Goal: Task Accomplishment & Management: Manage account settings

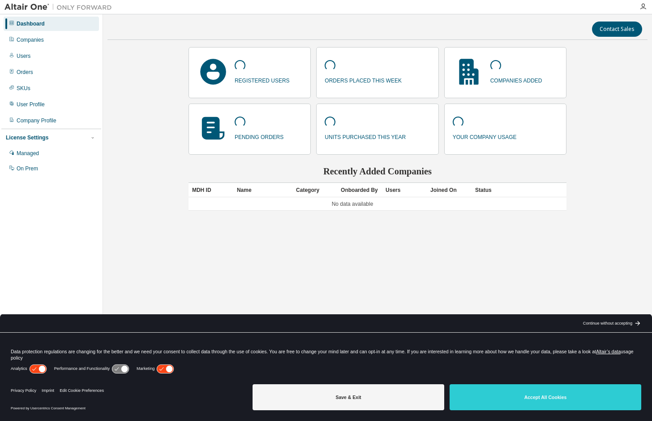
click at [267, 72] on p at bounding box center [262, 67] width 55 height 14
click at [25, 57] on div "Users" at bounding box center [24, 55] width 14 height 7
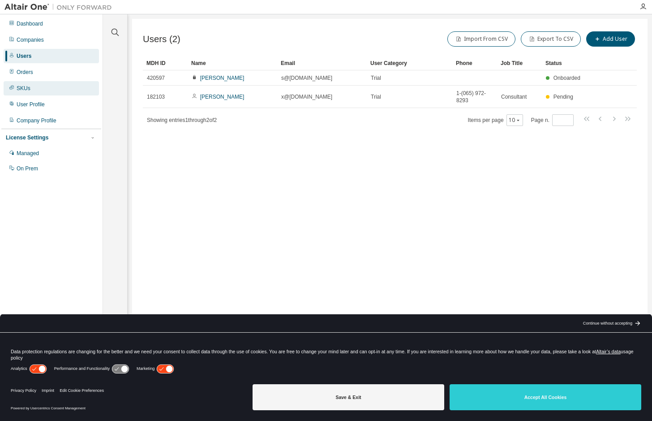
click at [46, 88] on div "SKUs" at bounding box center [51, 88] width 95 height 14
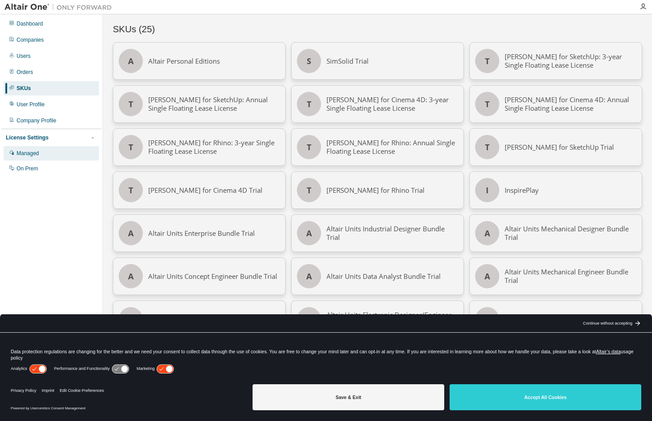
click at [42, 150] on div "Managed" at bounding box center [51, 153] width 95 height 14
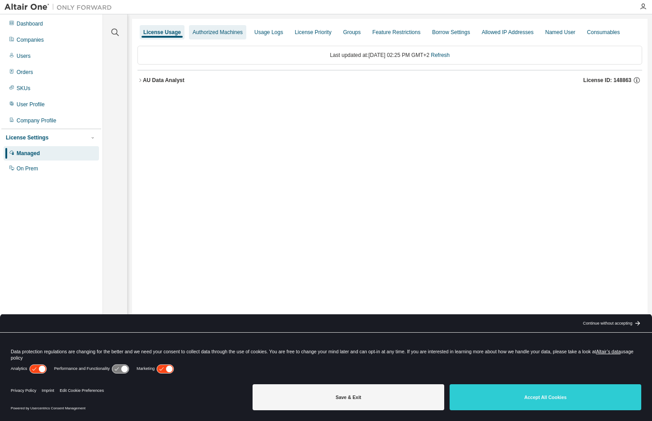
click at [220, 34] on div "Authorized Machines" at bounding box center [218, 32] width 50 height 7
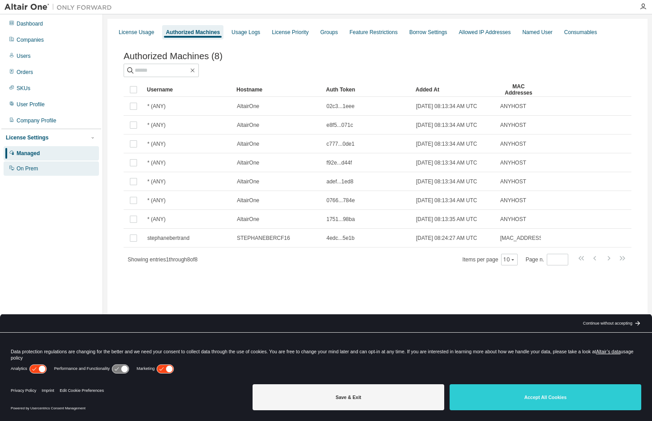
click at [34, 172] on div "On Prem" at bounding box center [28, 168] width 22 height 7
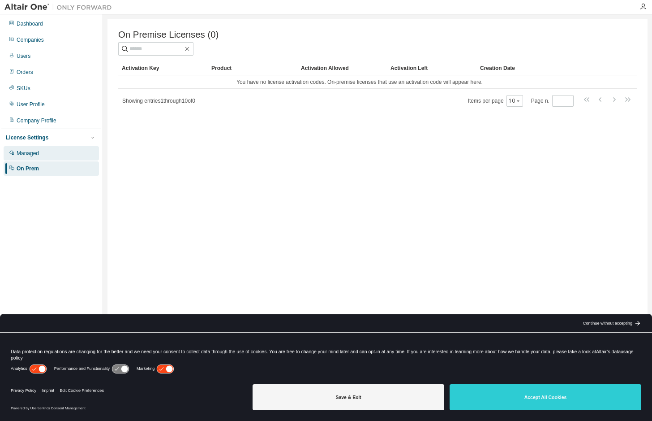
click at [40, 153] on div "Managed" at bounding box center [51, 153] width 95 height 14
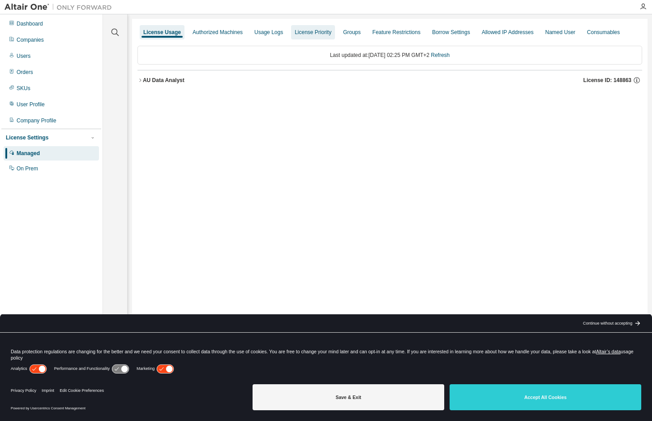
click at [321, 34] on div "License Priority" at bounding box center [313, 32] width 37 height 7
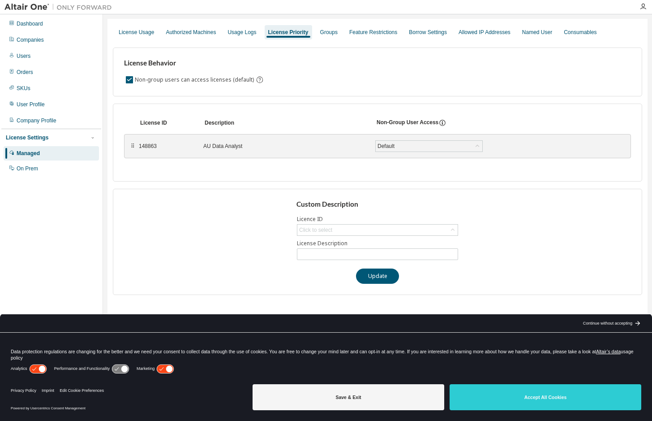
click at [228, 30] on div "License Usage Authorized Machines Usage Logs License Priority Groups Feature Re…" at bounding box center [378, 32] width 530 height 16
click at [239, 30] on div "Usage Logs" at bounding box center [242, 32] width 29 height 7
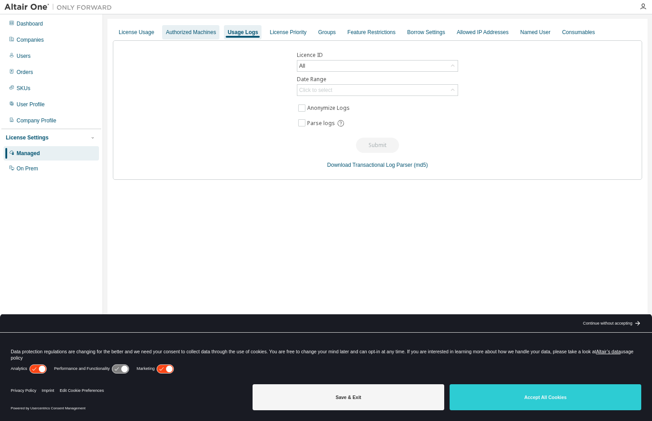
click at [200, 29] on div "Authorized Machines" at bounding box center [191, 32] width 50 height 7
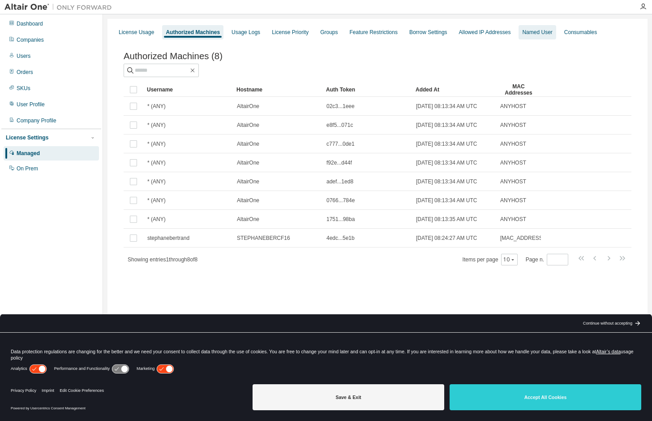
click at [544, 30] on div "Named User" at bounding box center [538, 32] width 30 height 7
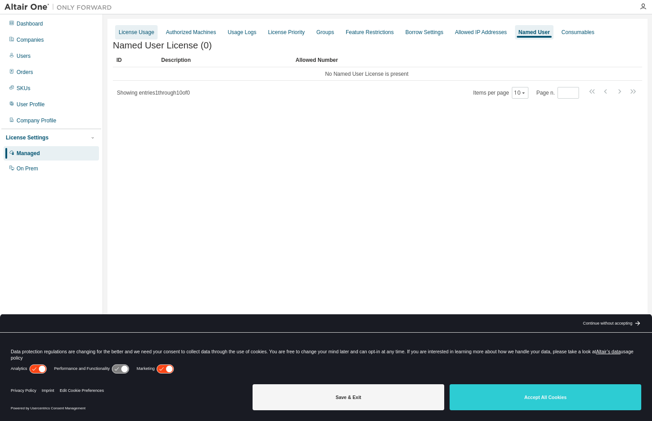
click at [150, 33] on div "License Usage" at bounding box center [136, 32] width 35 height 7
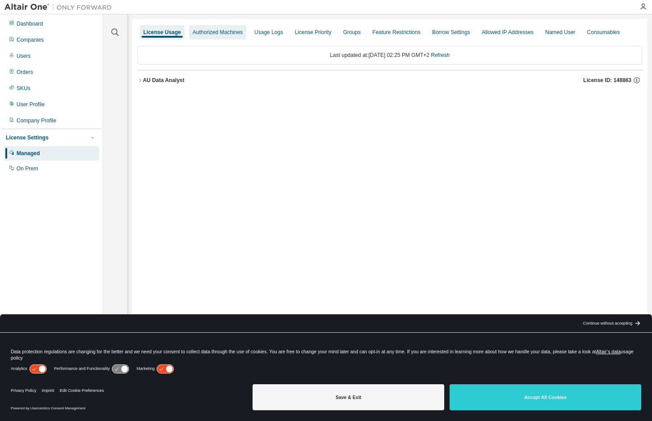
click at [201, 29] on div "Authorized Machines" at bounding box center [218, 32] width 50 height 7
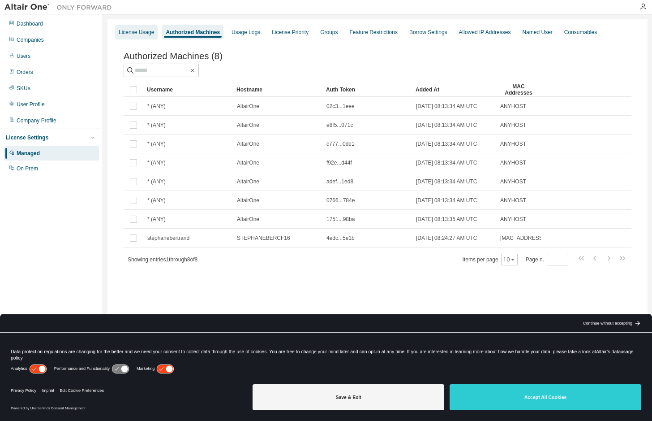
click at [148, 30] on div "License Usage" at bounding box center [136, 32] width 35 height 7
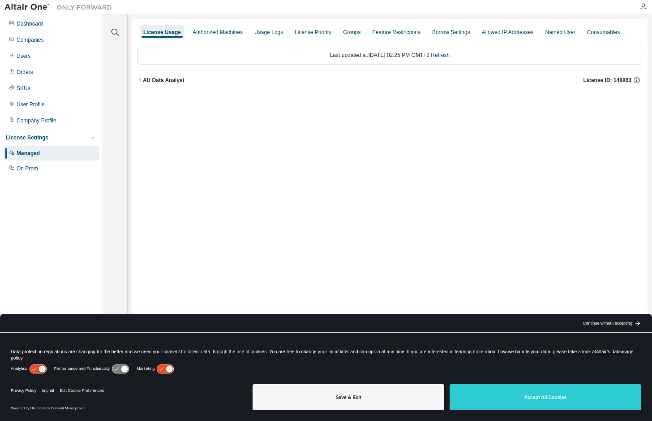
click at [143, 84] on div "AU Data Analyst" at bounding box center [164, 80] width 42 height 7
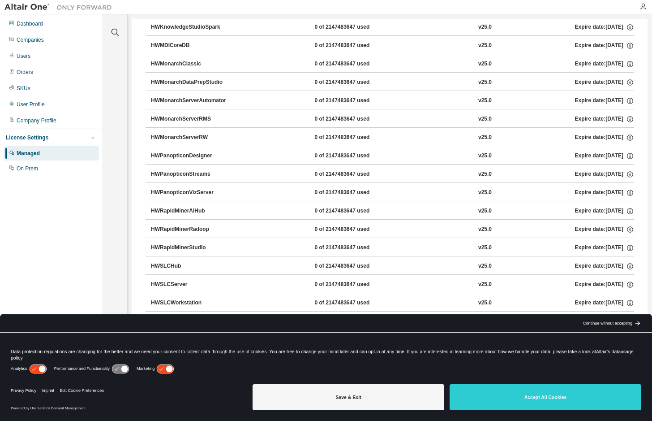
scroll to position [539, 0]
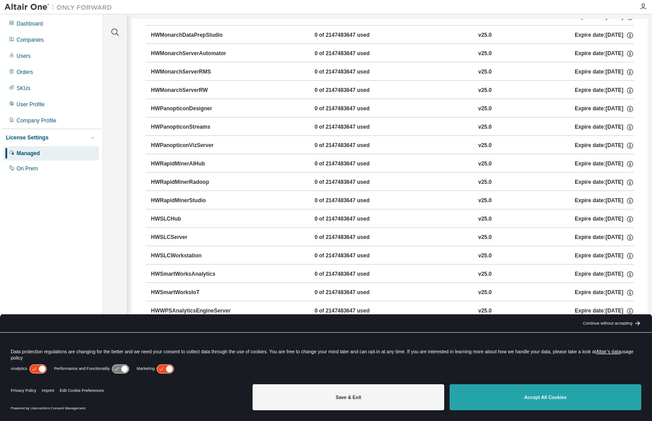
click at [519, 389] on button "Accept All Cookies" at bounding box center [546, 397] width 192 height 26
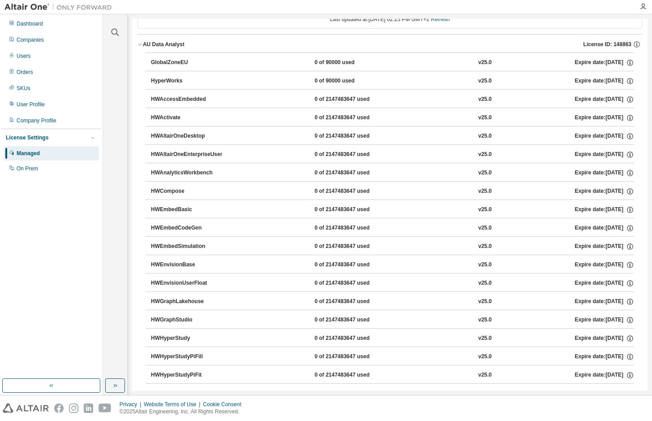
scroll to position [0, 0]
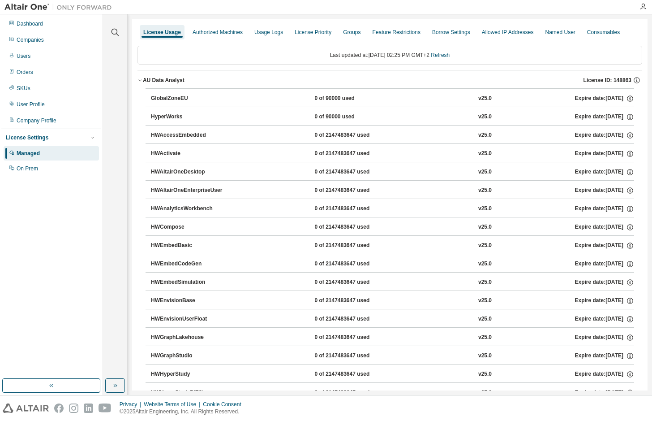
click at [142, 83] on icon "button" at bounding box center [140, 80] width 5 height 5
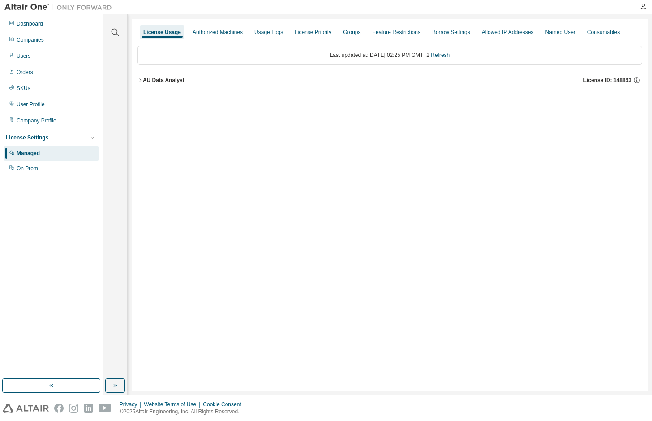
click at [144, 84] on div "AU Data Analyst" at bounding box center [164, 80] width 42 height 7
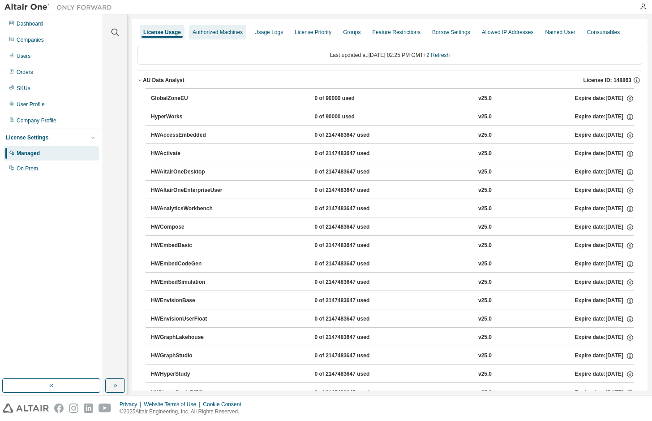
click at [211, 27] on div "Authorized Machines" at bounding box center [217, 32] width 57 height 14
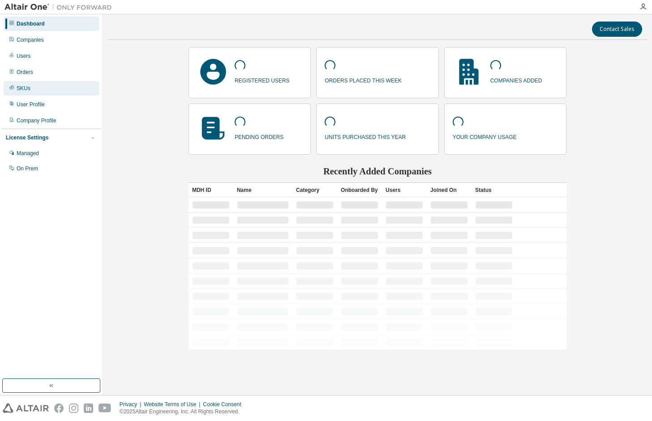
click at [22, 84] on div "SKUs" at bounding box center [51, 88] width 95 height 14
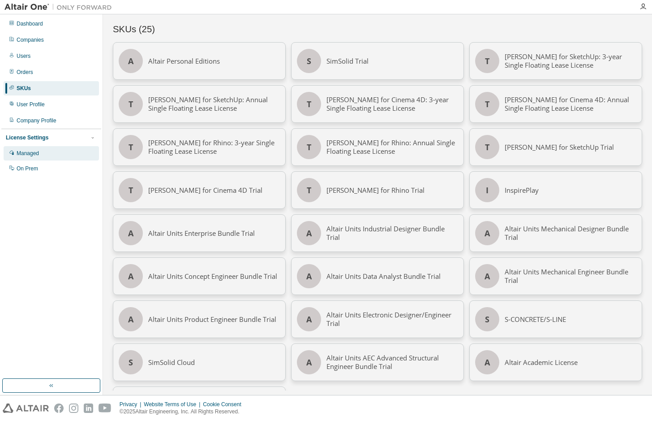
click at [39, 151] on div "Managed" at bounding box center [28, 153] width 22 height 7
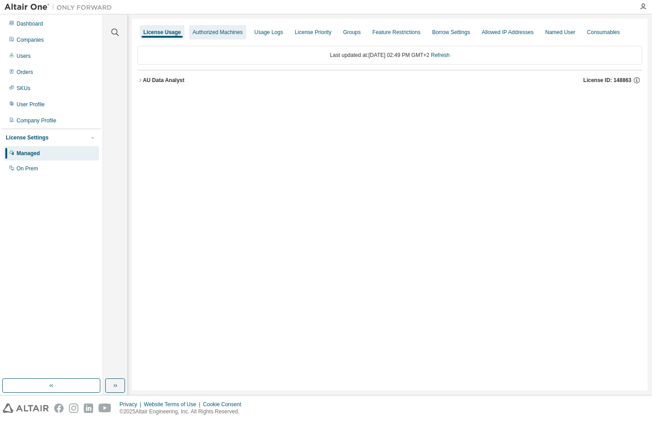
click at [228, 31] on div "Authorized Machines" at bounding box center [218, 32] width 50 height 7
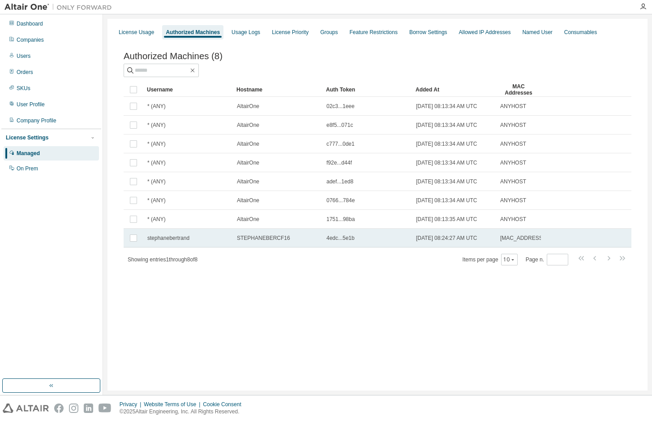
click at [169, 247] on td "stephanebertrand" at bounding box center [188, 238] width 90 height 19
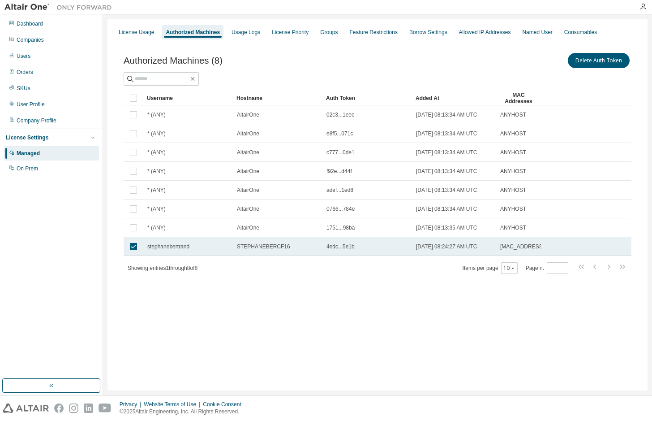
click at [342, 250] on span "4edc...5e1b" at bounding box center [341, 246] width 28 height 7
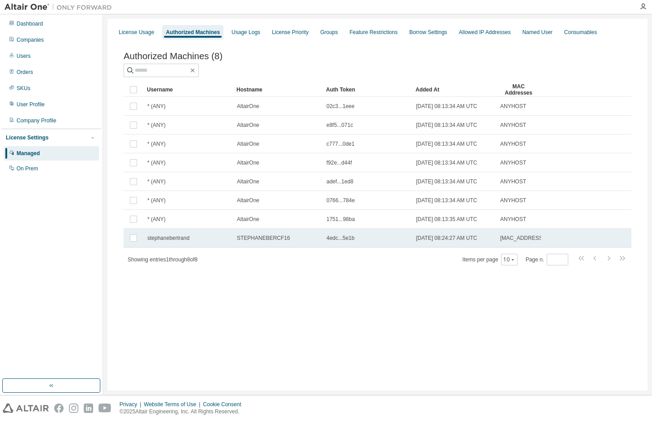
click at [348, 242] on span "4edc...5e1b" at bounding box center [341, 237] width 28 height 7
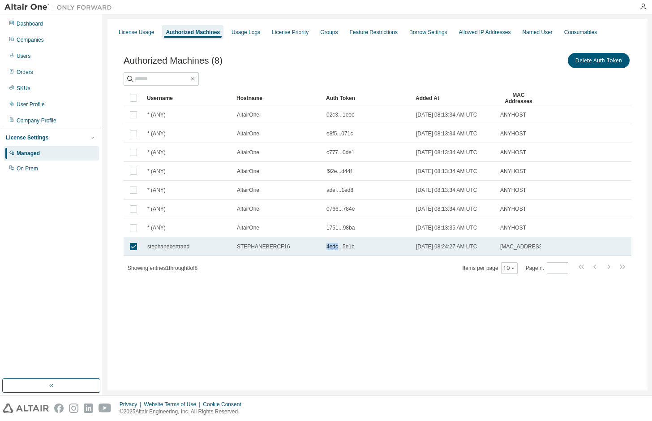
click at [348, 256] on td "4edc...5e1b" at bounding box center [368, 246] width 90 height 19
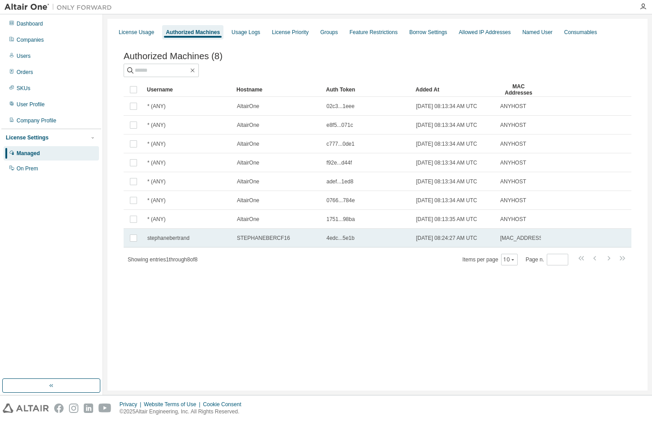
click at [346, 242] on span "4edc...5e1b" at bounding box center [341, 237] width 28 height 7
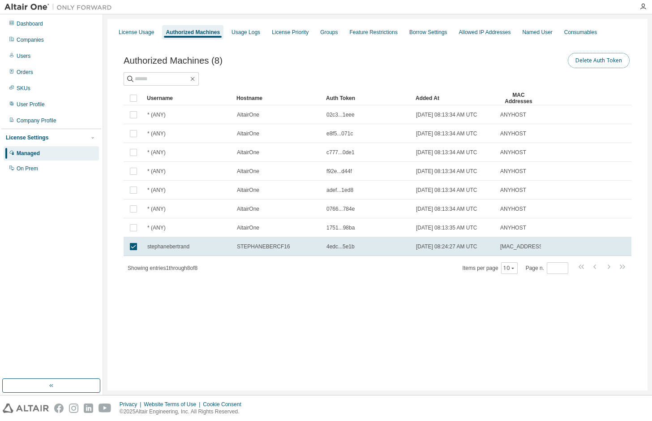
click at [580, 60] on button "Delete Auth Token" at bounding box center [599, 60] width 62 height 15
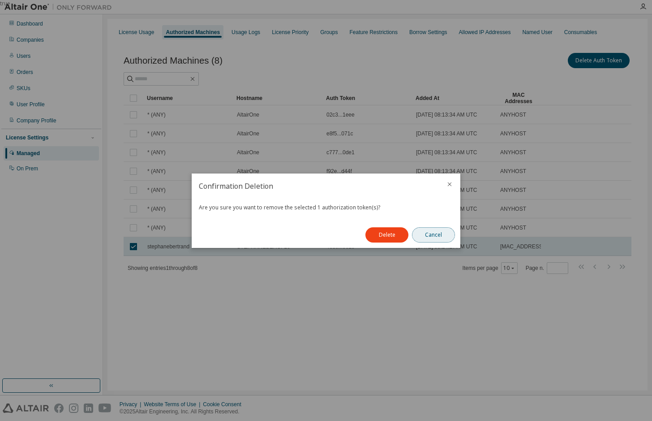
click at [425, 231] on button "Cancel" at bounding box center [433, 234] width 43 height 15
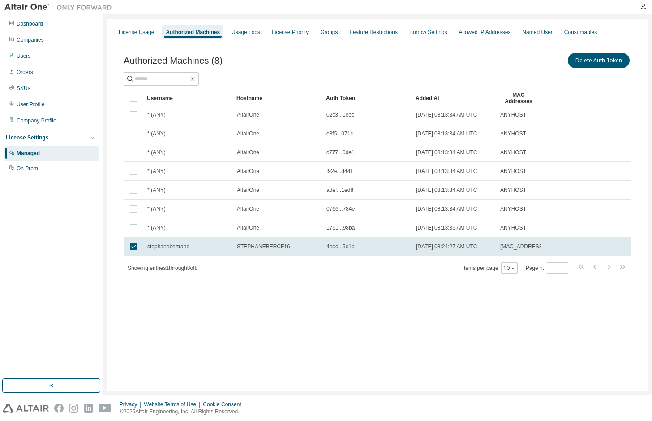
click at [241, 69] on div "Authorized Machines (8) Delete Auth Token" at bounding box center [378, 60] width 508 height 19
click at [209, 57] on span "Authorized Machines (8)" at bounding box center [173, 61] width 99 height 10
click at [247, 31] on div "Usage Logs" at bounding box center [246, 32] width 29 height 7
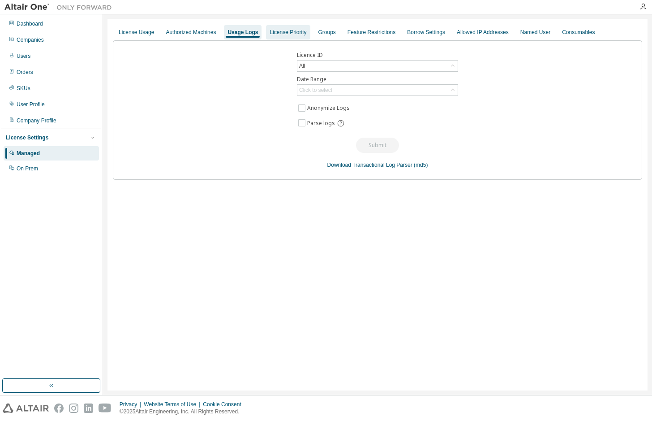
click at [310, 33] on div "License Priority" at bounding box center [288, 32] width 44 height 14
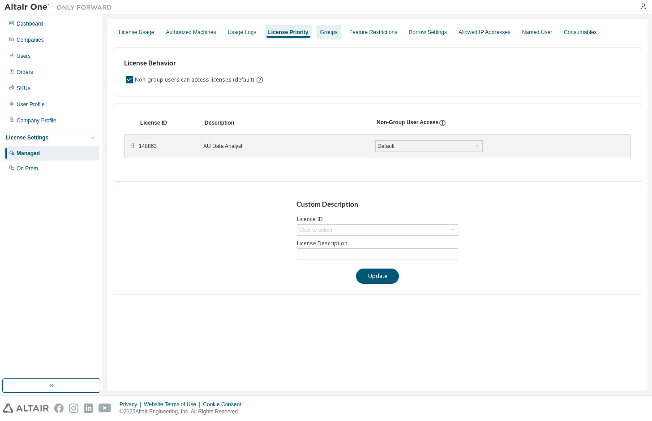
click at [333, 31] on div "Groups" at bounding box center [328, 32] width 17 height 7
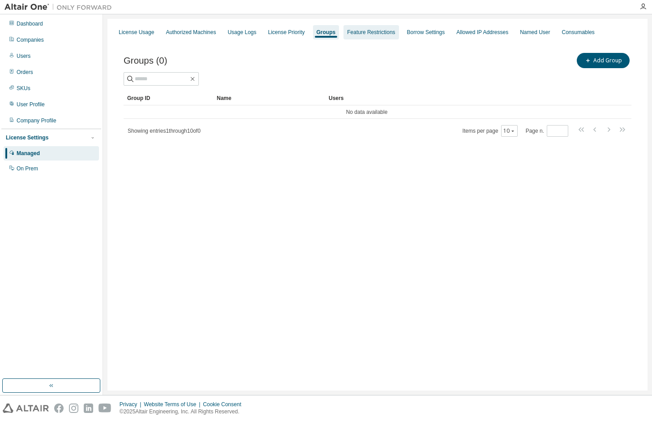
click at [368, 31] on div "Feature Restrictions" at bounding box center [371, 32] width 48 height 7
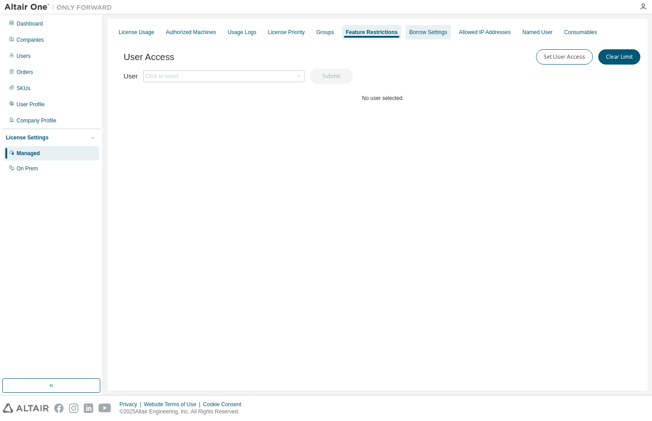
click at [439, 29] on div "Borrow Settings" at bounding box center [429, 32] width 38 height 7
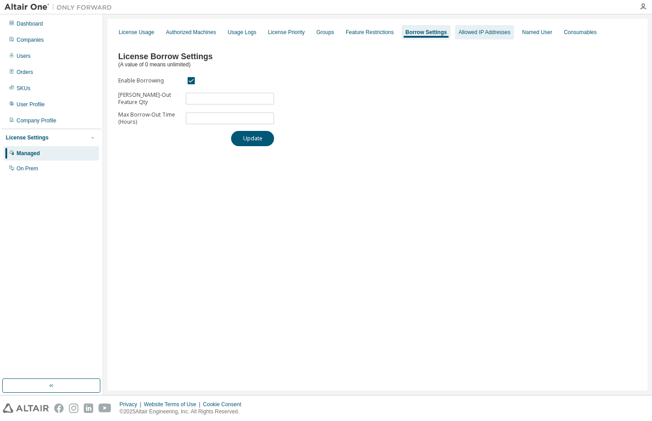
click at [486, 30] on div "Allowed IP Addresses" at bounding box center [485, 32] width 52 height 7
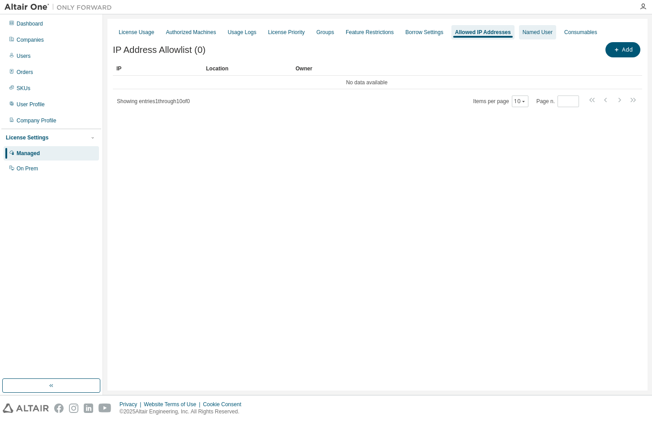
click at [549, 31] on div "Named User" at bounding box center [538, 32] width 30 height 7
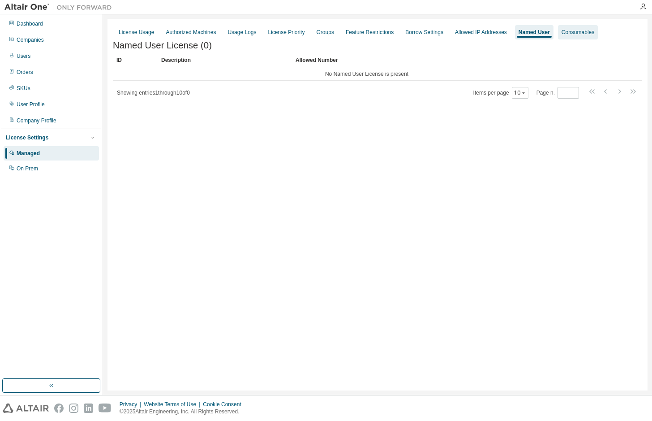
click at [595, 33] on div "Consumables" at bounding box center [578, 32] width 33 height 7
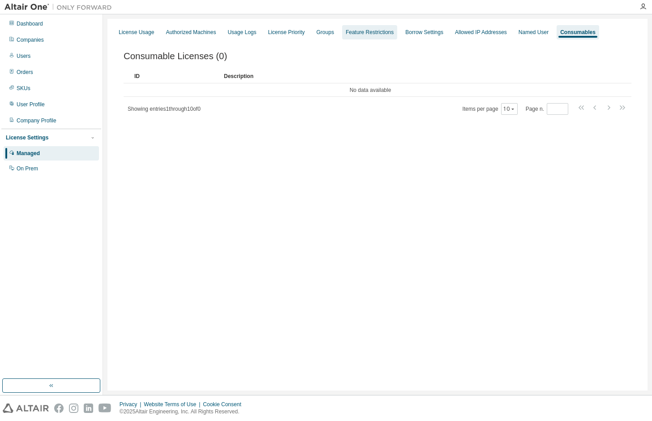
click at [397, 36] on div "Feature Restrictions" at bounding box center [369, 32] width 55 height 14
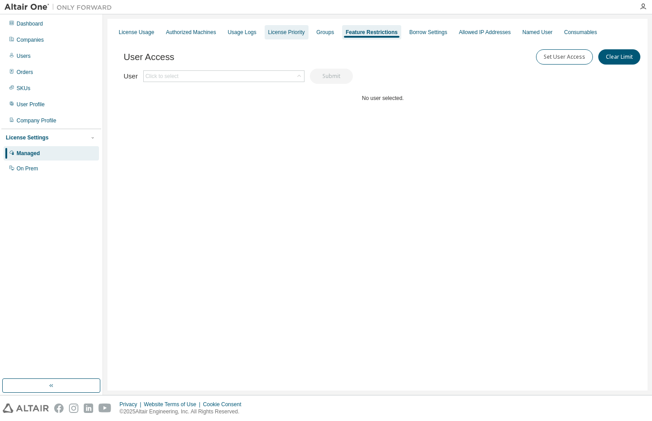
click at [274, 30] on div "License Priority" at bounding box center [286, 32] width 37 height 7
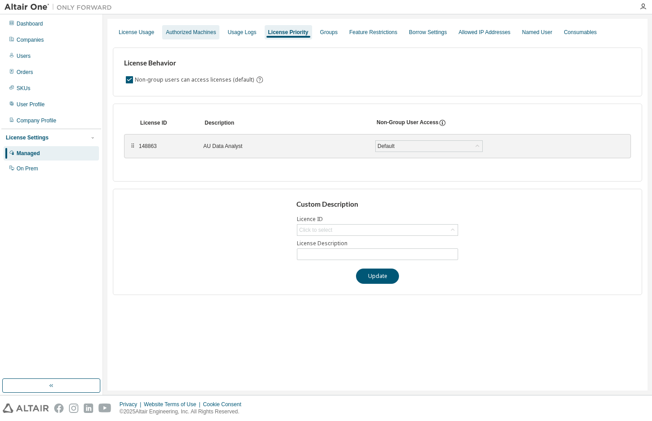
click at [204, 31] on div "Authorized Machines" at bounding box center [191, 32] width 50 height 7
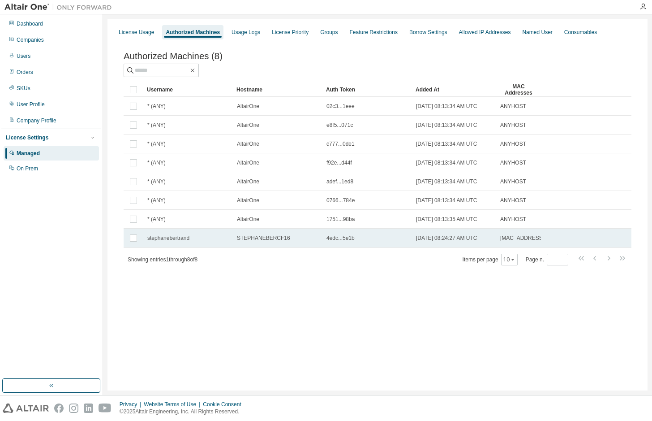
click at [190, 242] on span "stephanebertrand" at bounding box center [168, 237] width 42 height 7
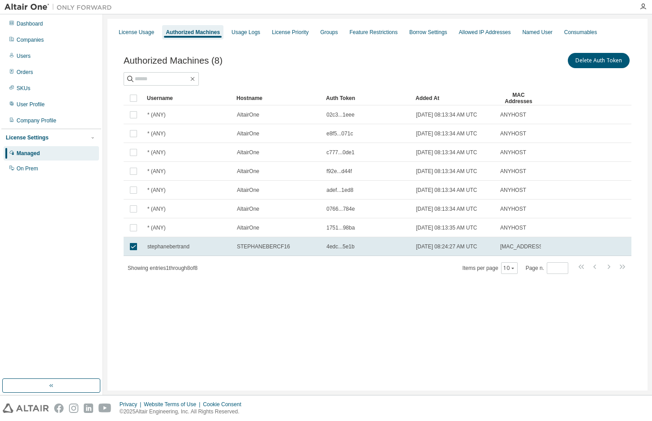
click at [190, 256] on td "stephanebertrand" at bounding box center [188, 246] width 90 height 19
click at [190, 250] on span "stephanebertrand" at bounding box center [168, 246] width 42 height 7
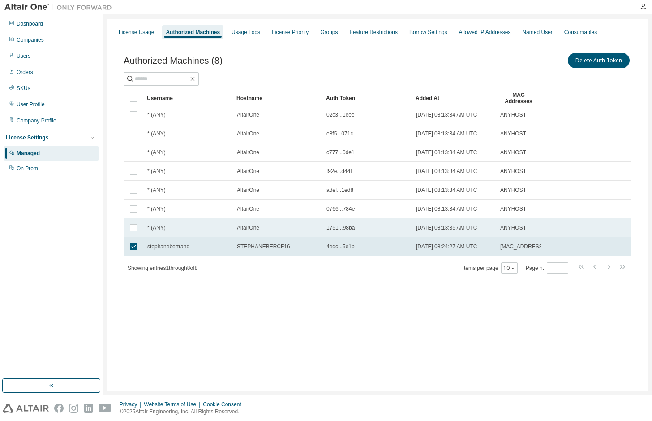
click at [167, 231] on div "* (ANY)" at bounding box center [188, 227] width 82 height 7
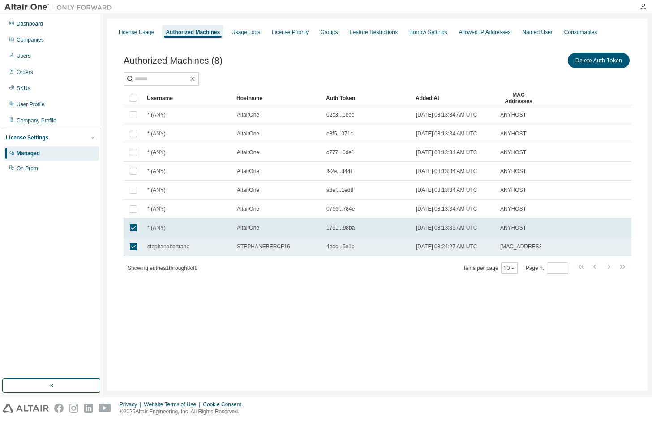
click at [169, 256] on td "stephanebertrand" at bounding box center [188, 246] width 90 height 19
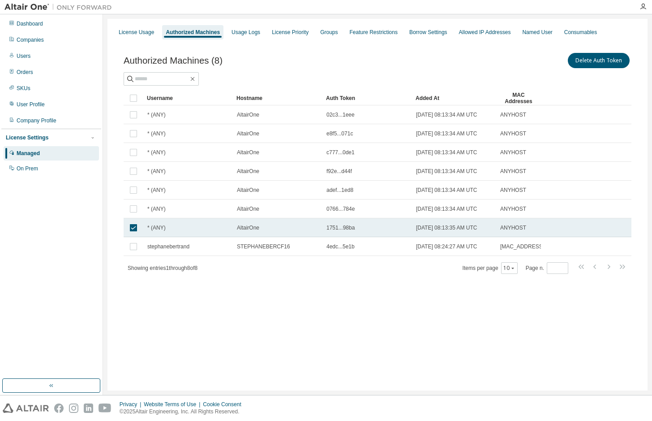
click at [148, 231] on span "* (ANY)" at bounding box center [156, 227] width 18 height 7
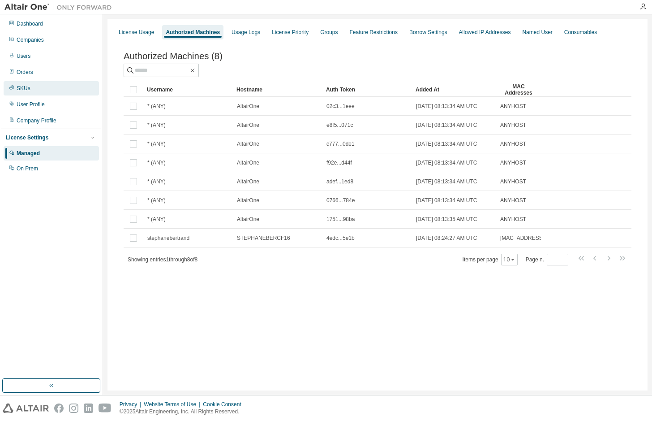
click at [56, 81] on div "SKUs" at bounding box center [51, 88] width 95 height 14
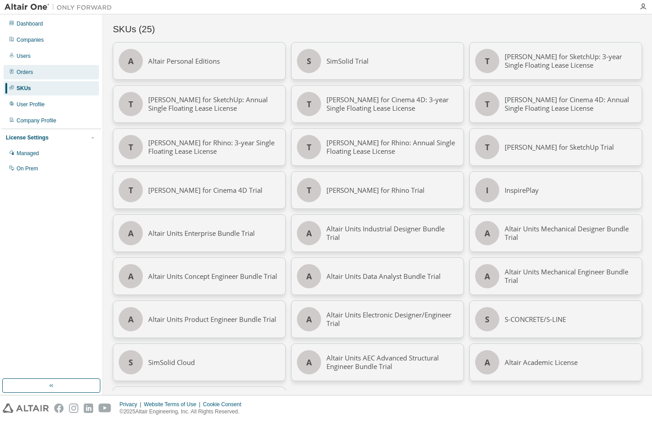
click at [69, 73] on div "Orders" at bounding box center [51, 72] width 95 height 14
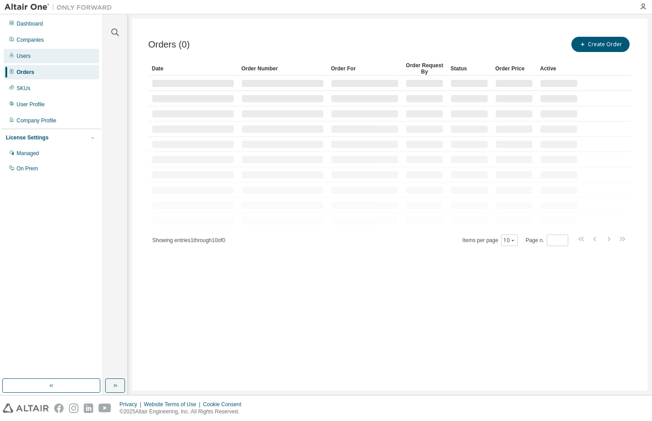
click at [65, 54] on div "Users" at bounding box center [51, 56] width 95 height 14
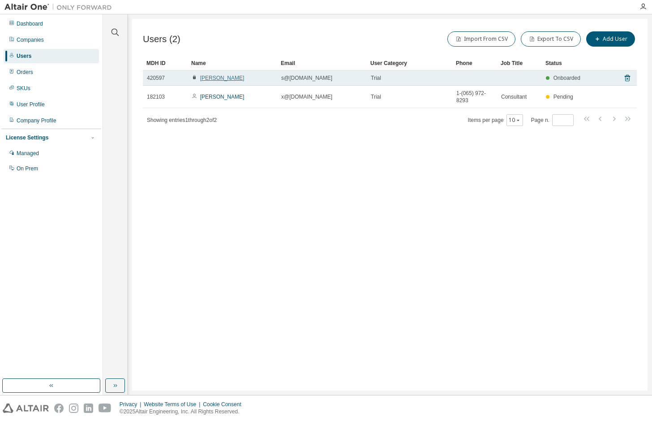
click at [217, 78] on link "[PERSON_NAME]" at bounding box center [222, 78] width 44 height 6
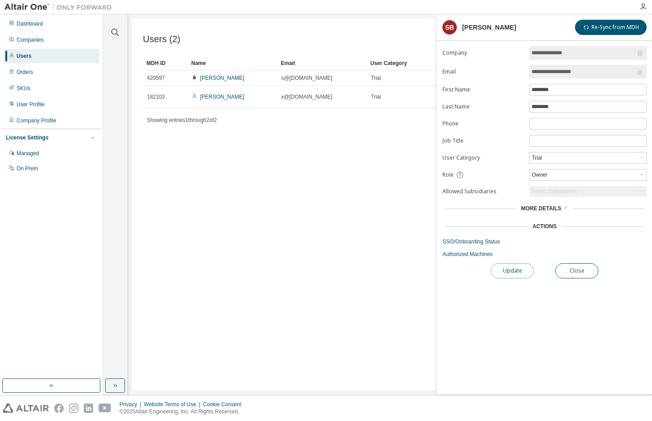
click at [510, 270] on button "Update" at bounding box center [512, 270] width 43 height 15
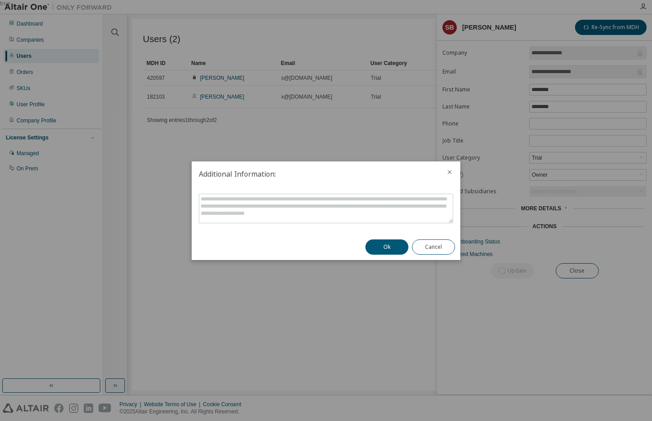
click at [398, 248] on button "Ok" at bounding box center [387, 246] width 43 height 15
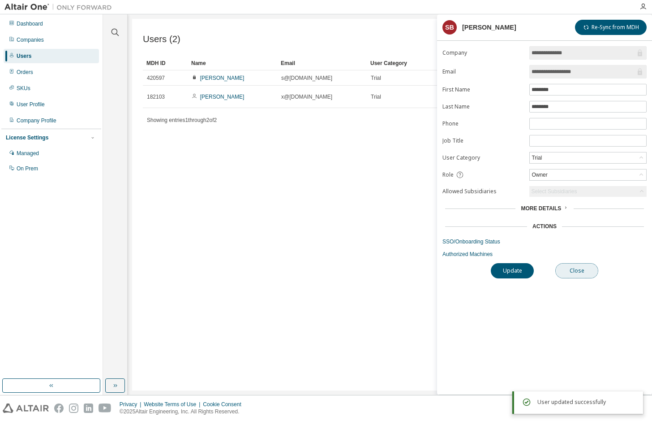
click at [588, 268] on button "Close" at bounding box center [577, 270] width 43 height 15
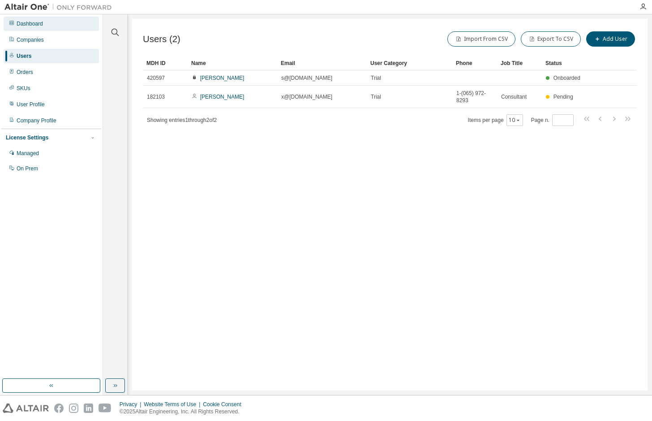
click at [40, 25] on div "Dashboard" at bounding box center [30, 23] width 26 height 7
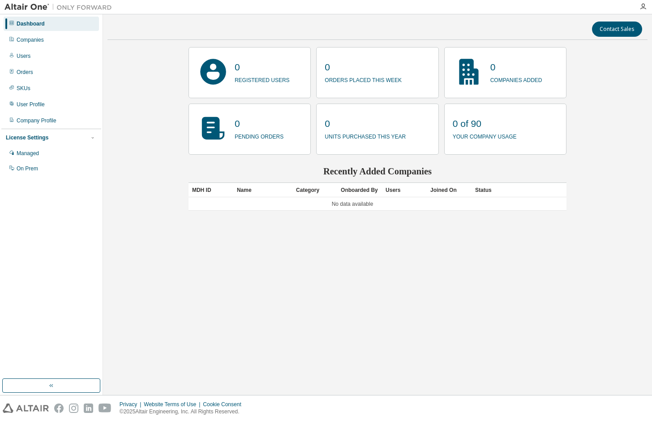
click at [479, 130] on p "0 of 90" at bounding box center [485, 123] width 64 height 13
click at [474, 122] on p "0 of 90" at bounding box center [485, 123] width 64 height 13
drag, startPoint x: 463, startPoint y: 133, endPoint x: 512, endPoint y: 140, distance: 48.9
click at [512, 140] on p "your company usage" at bounding box center [485, 135] width 64 height 10
click at [39, 107] on div "User Profile" at bounding box center [31, 104] width 28 height 7
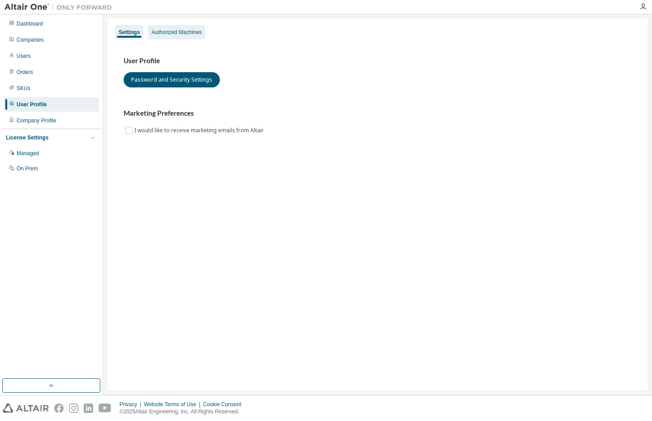
click at [167, 28] on div "Authorized Machines" at bounding box center [176, 32] width 57 height 14
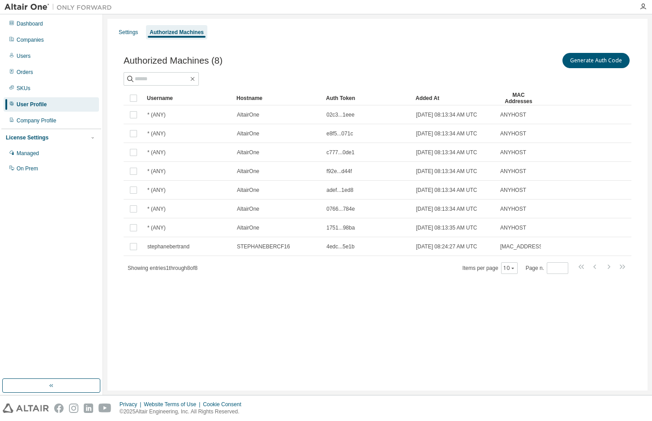
click at [596, 69] on div "Generate Auth Code" at bounding box center [505, 60] width 254 height 19
click at [596, 62] on button "Generate Auth Code" at bounding box center [596, 60] width 67 height 15
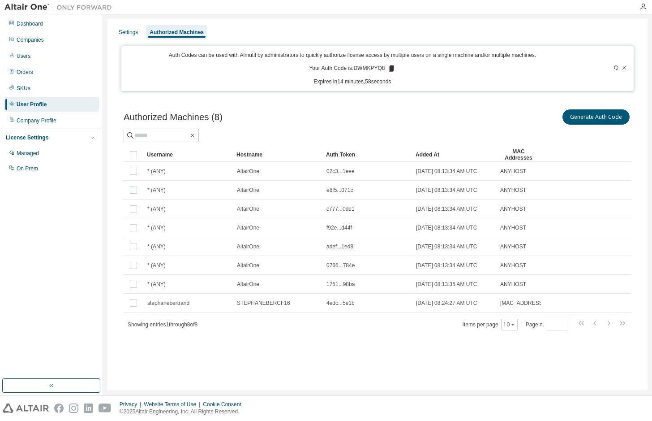
click at [394, 69] on icon at bounding box center [391, 68] width 5 height 6
